Goal: Task Accomplishment & Management: Use online tool/utility

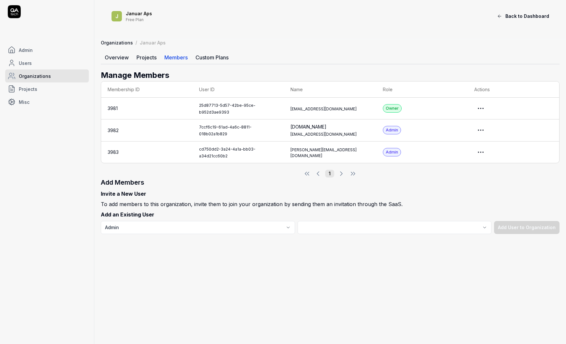
click at [45, 46] on link "Admin" at bounding box center [47, 49] width 84 height 13
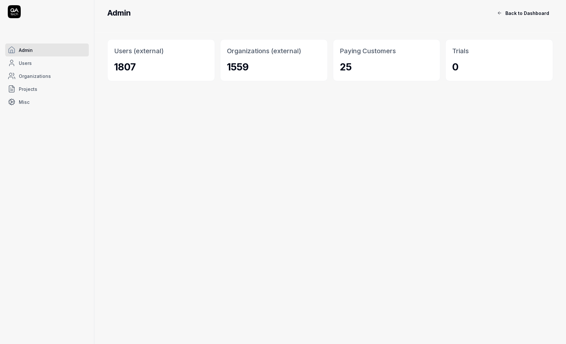
click at [516, 17] on button "Back to Dashboard" at bounding box center [523, 12] width 60 height 13
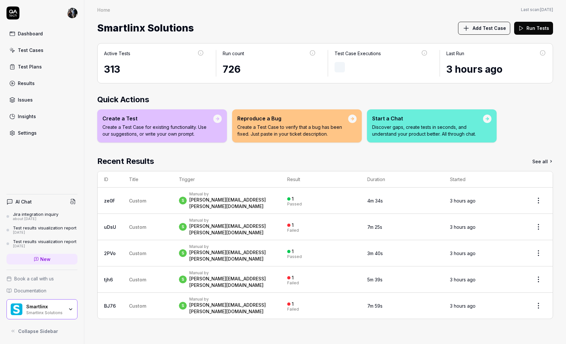
click at [32, 312] on div "Smartlinx Solutions" at bounding box center [45, 311] width 38 height 5
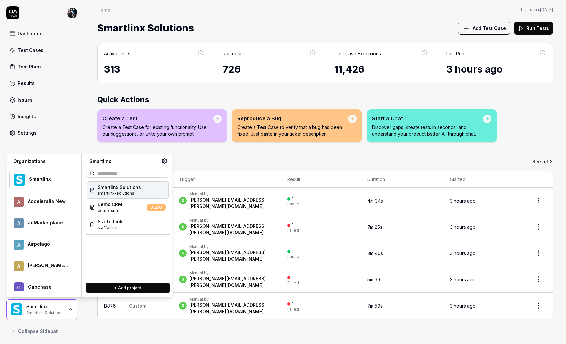
click at [42, 251] on div "A Airpelago" at bounding box center [43, 244] width 68 height 19
click at [113, 210] on span "drone-mission-control" at bounding box center [123, 211] width 51 height 6
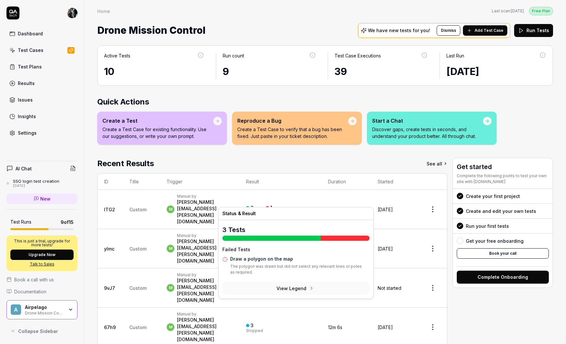
click at [272, 205] on div "1" at bounding box center [269, 208] width 6 height 6
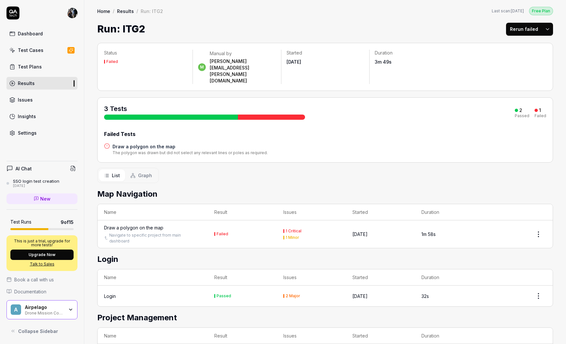
scroll to position [17, 0]
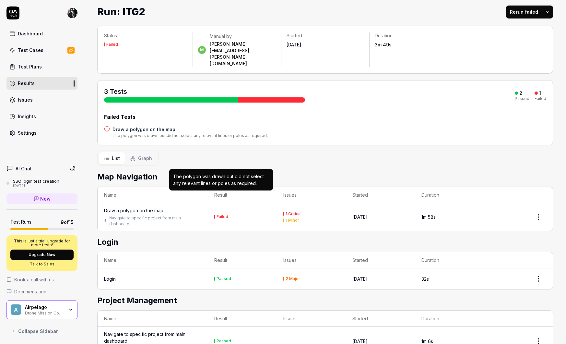
click at [222, 215] on div "Failed" at bounding box center [223, 217] width 12 height 4
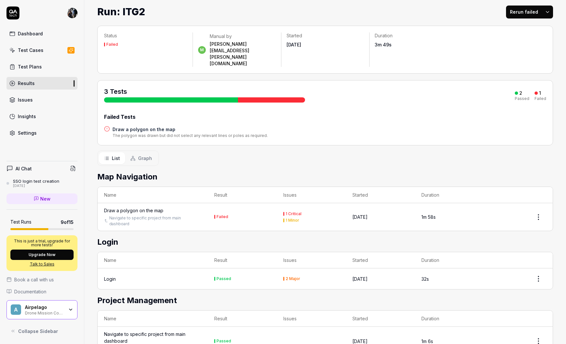
click at [272, 97] on div at bounding box center [271, 99] width 67 height 5
click at [134, 207] on div "Draw a polygon on the map" at bounding box center [133, 210] width 59 height 7
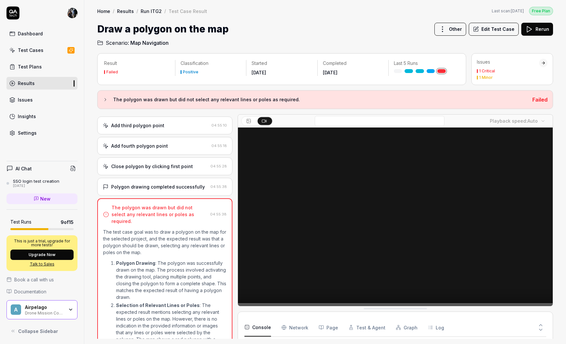
scroll to position [150, 0]
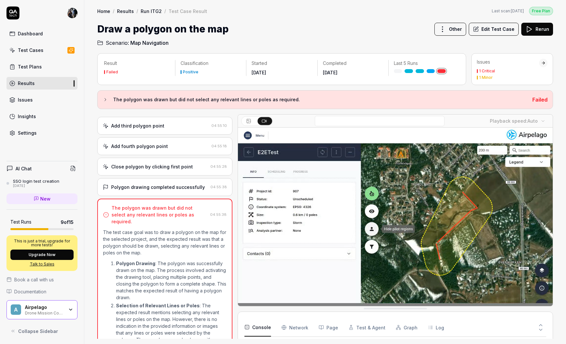
click at [138, 155] on div "Add fourth polygon point 04:55:18" at bounding box center [164, 146] width 135 height 18
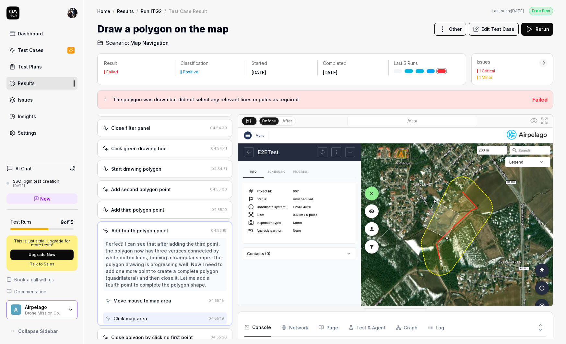
scroll to position [59, 0]
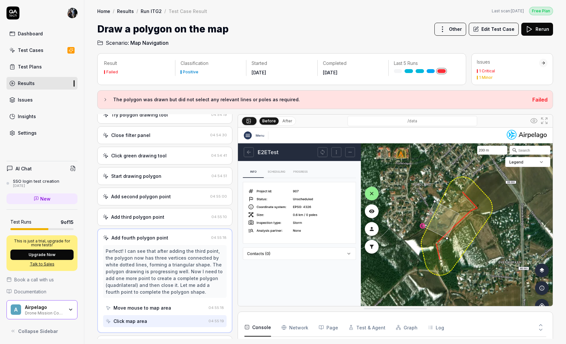
click at [145, 220] on div "Add third polygon point" at bounding box center [137, 216] width 53 height 7
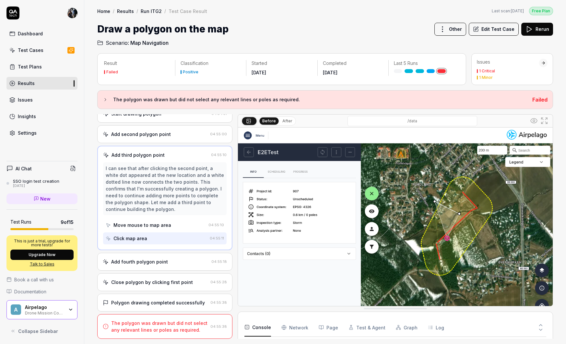
click at [147, 264] on div "Add fourth polygon point" at bounding box center [139, 261] width 57 height 7
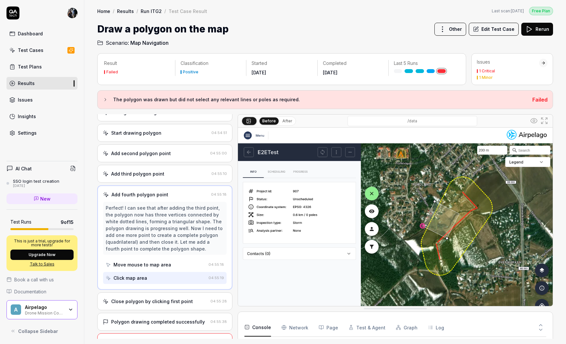
scroll to position [127, 0]
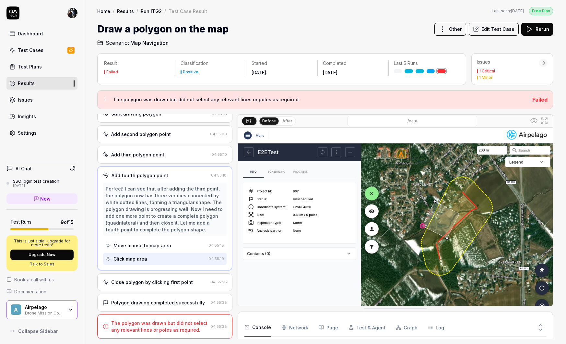
click at [151, 280] on div "Close polygon by clicking first point" at bounding box center [152, 282] width 82 height 7
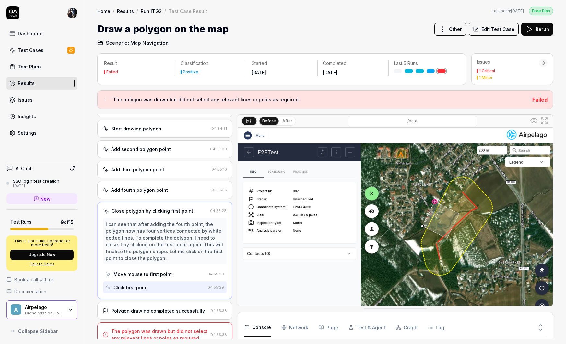
scroll to position [120, 0]
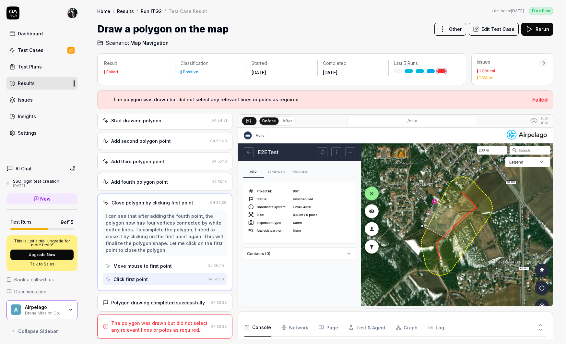
click at [177, 302] on div "Polygon drawing completed successfully" at bounding box center [158, 302] width 94 height 7
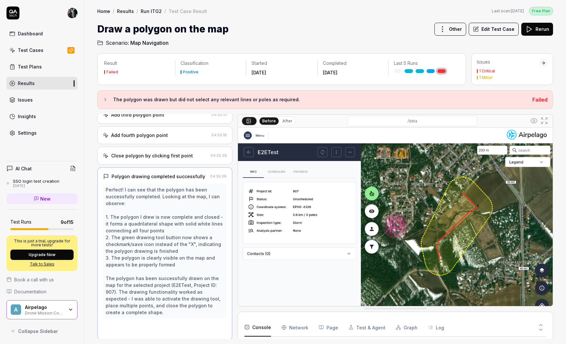
scroll to position [162, 0]
click at [165, 164] on div "Close polygon by clicking first point 04:55:28" at bounding box center [164, 155] width 135 height 18
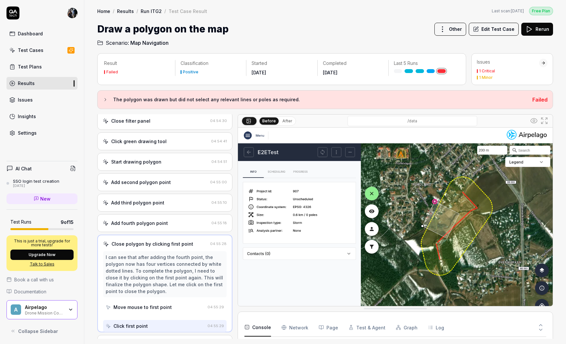
scroll to position [73, 0]
click at [162, 207] on div "Add third polygon point" at bounding box center [137, 203] width 53 height 7
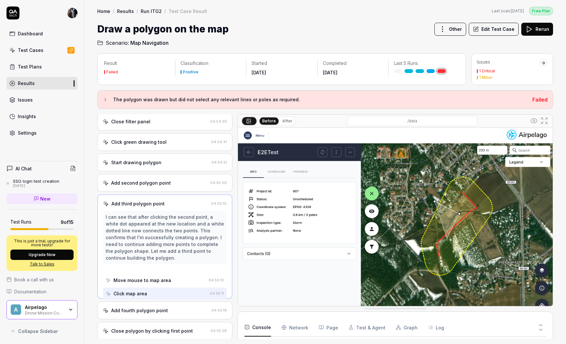
scroll to position [39, 0]
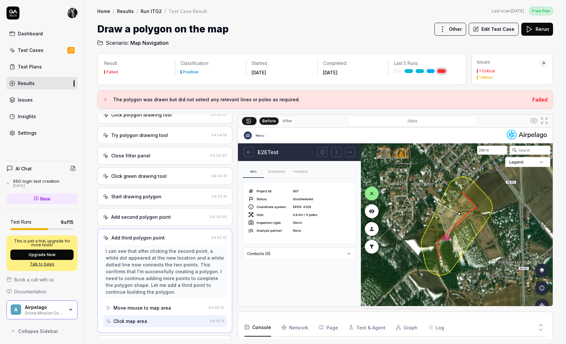
click at [163, 220] on div "Add second polygon point" at bounding box center [141, 216] width 60 height 7
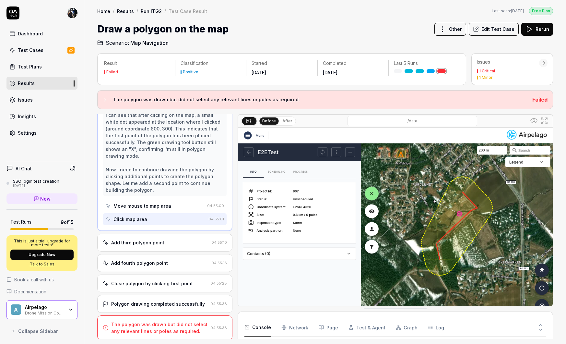
scroll to position [154, 0]
click at [161, 303] on div "Polygon drawing completed successfully" at bounding box center [158, 303] width 94 height 7
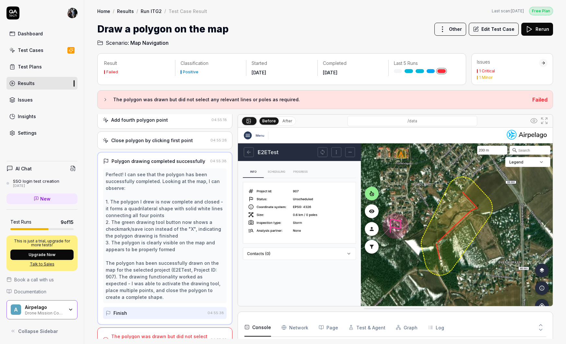
scroll to position [189, 0]
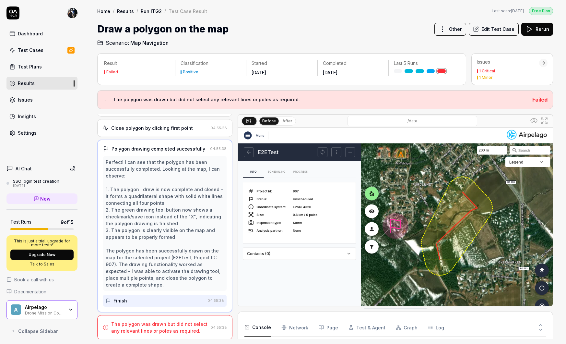
click at [148, 322] on div "The polygon was drawn but did not select any relevant lines or poles as require…" at bounding box center [159, 327] width 97 height 14
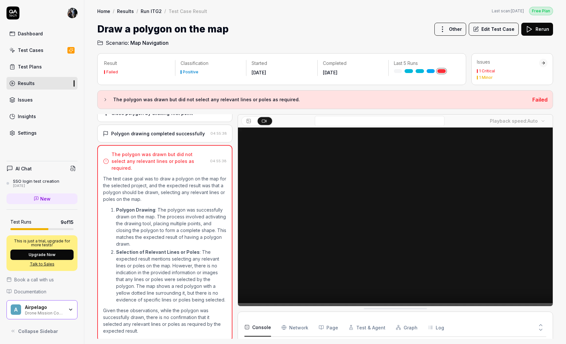
scroll to position [205, 0]
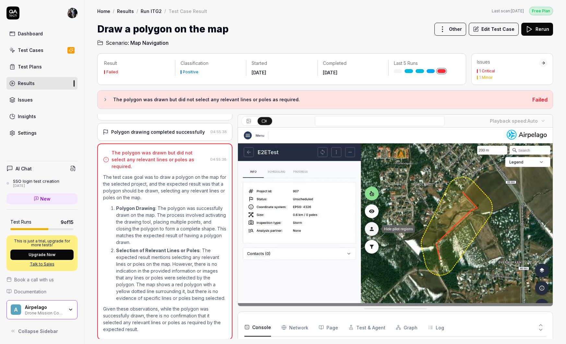
click at [400, 284] on video at bounding box center [395, 225] width 315 height 197
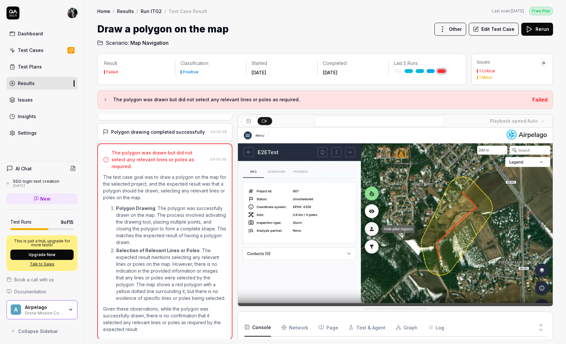
click at [399, 237] on video at bounding box center [395, 225] width 315 height 197
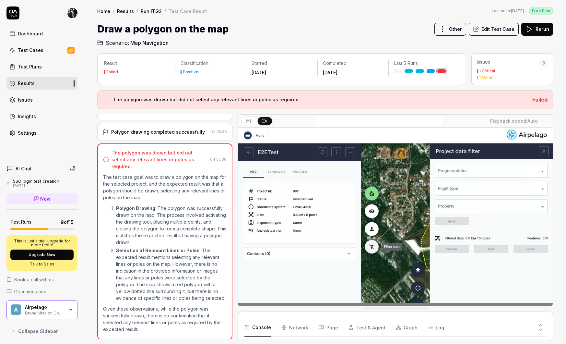
click at [151, 135] on div "Polygon drawing completed successfully" at bounding box center [158, 131] width 94 height 7
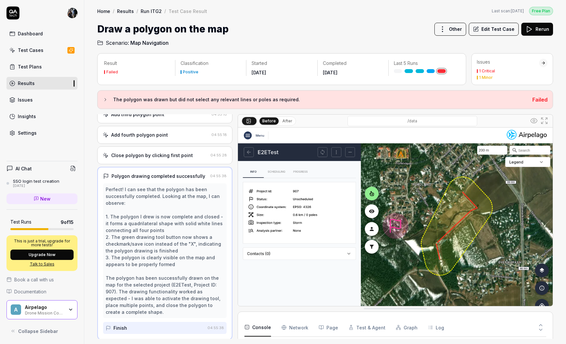
click at [171, 138] on div "Add fourth polygon point" at bounding box center [156, 134] width 106 height 7
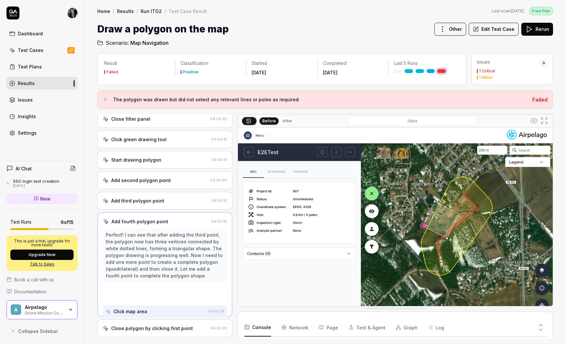
scroll to position [59, 0]
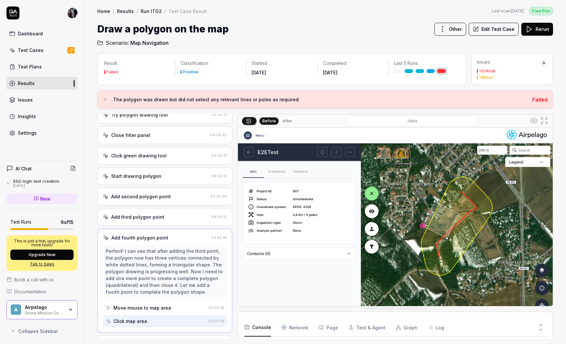
click at [105, 97] on icon at bounding box center [105, 99] width 5 height 5
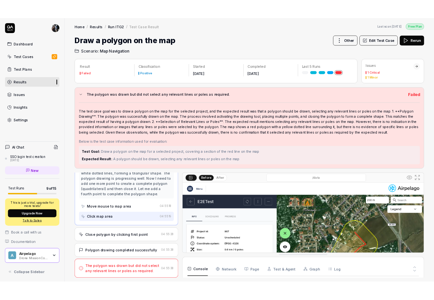
scroll to position [150, 0]
